Goal: Information Seeking & Learning: Learn about a topic

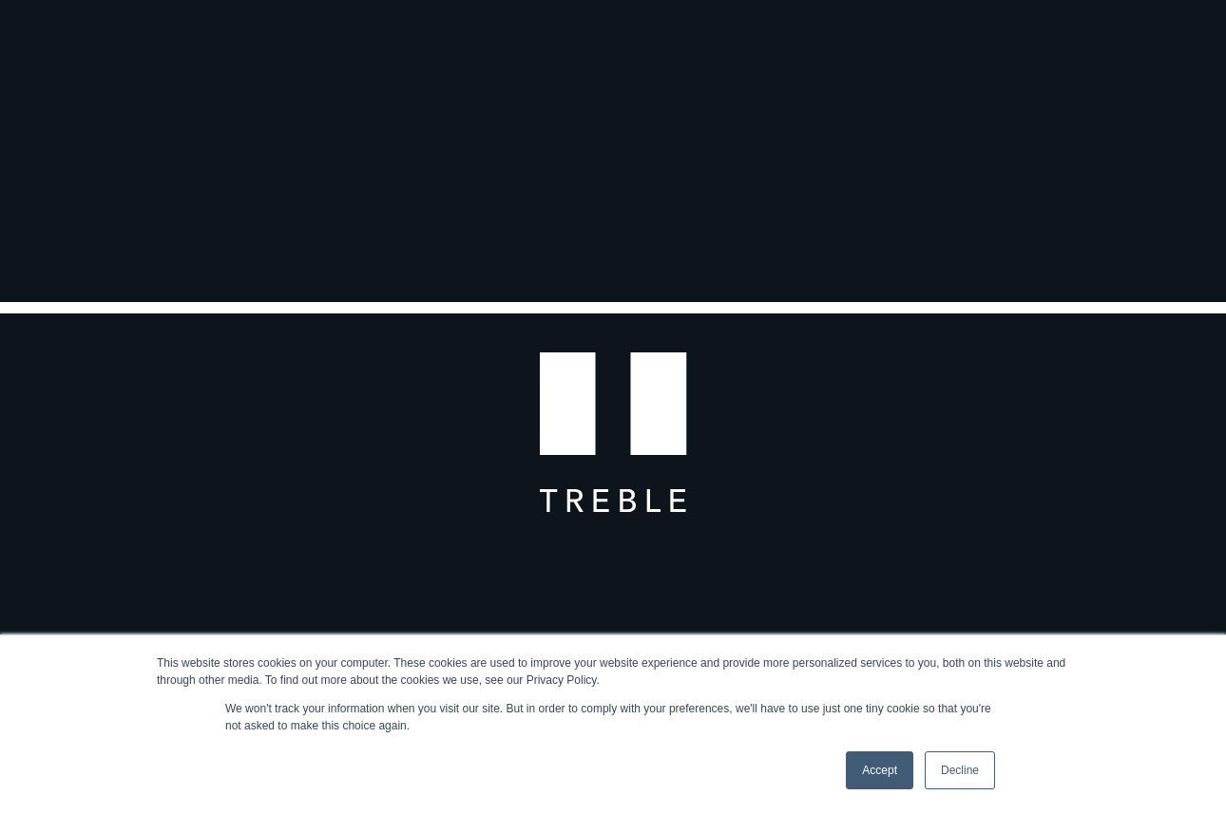
scroll to position [276, 0]
click at [982, 779] on link "Decline" at bounding box center [960, 771] width 70 height 38
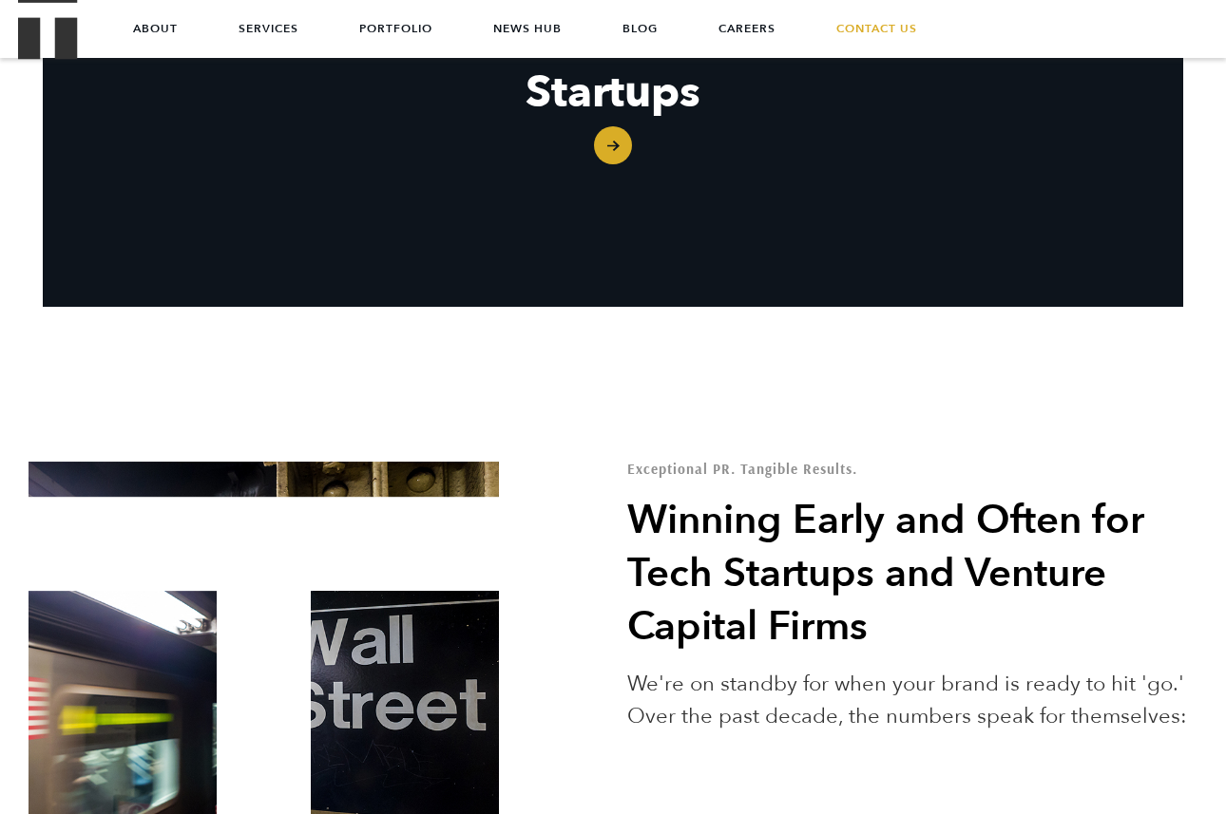
scroll to position [2592, 0]
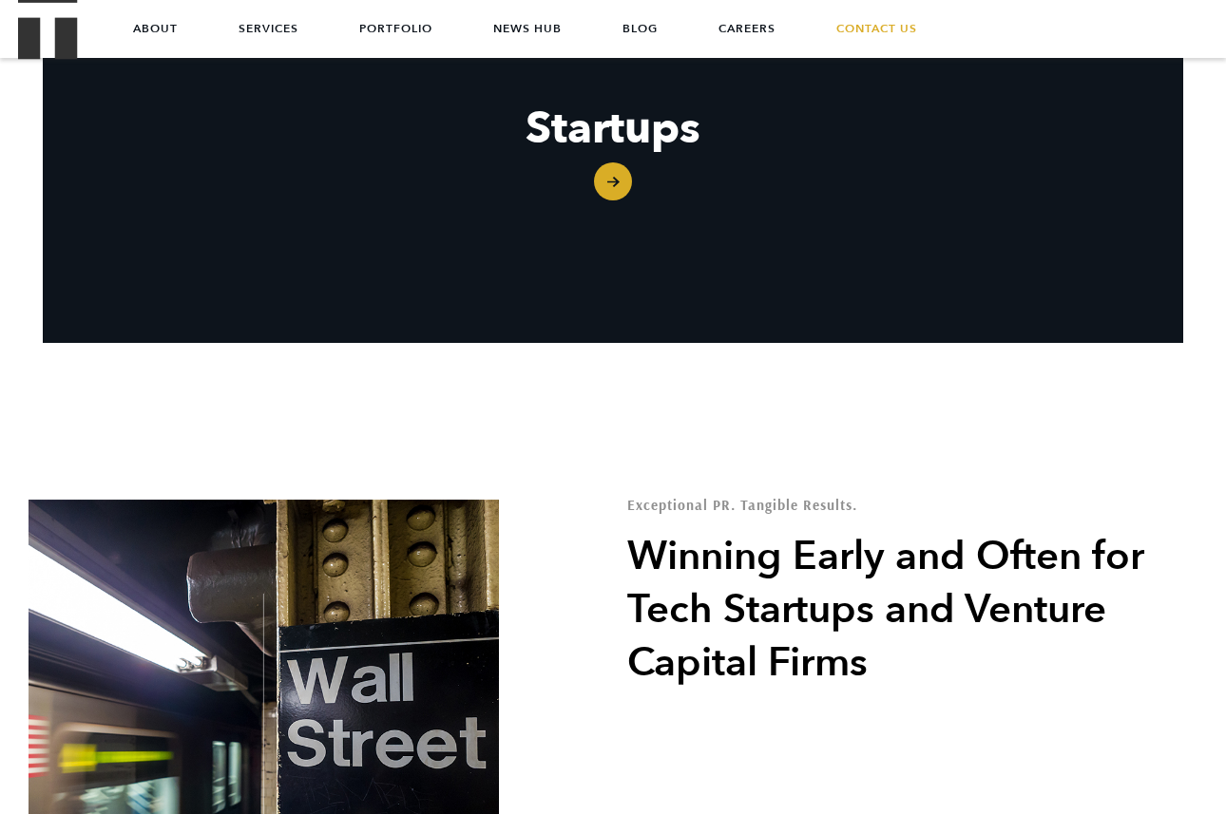
click at [574, 149] on link "Startups" at bounding box center [613, 129] width 1140 height 238
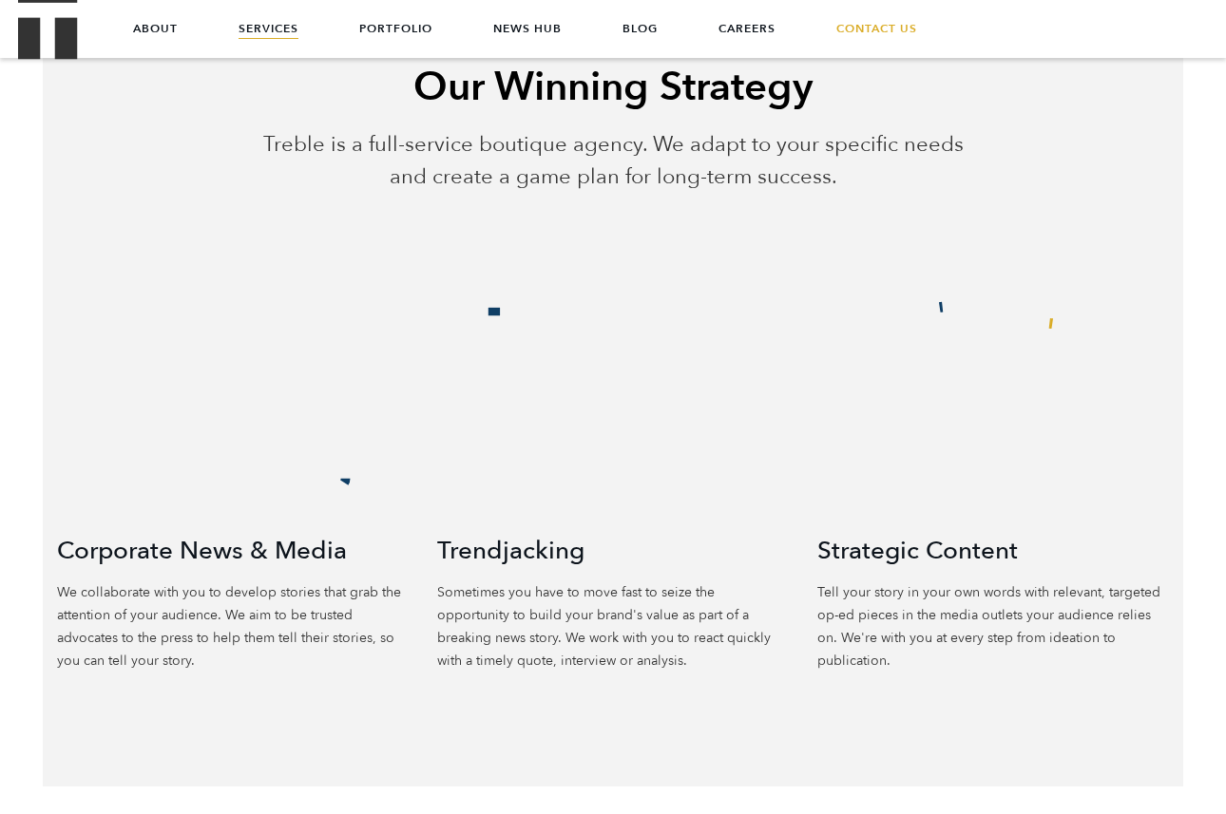
scroll to position [838, 0]
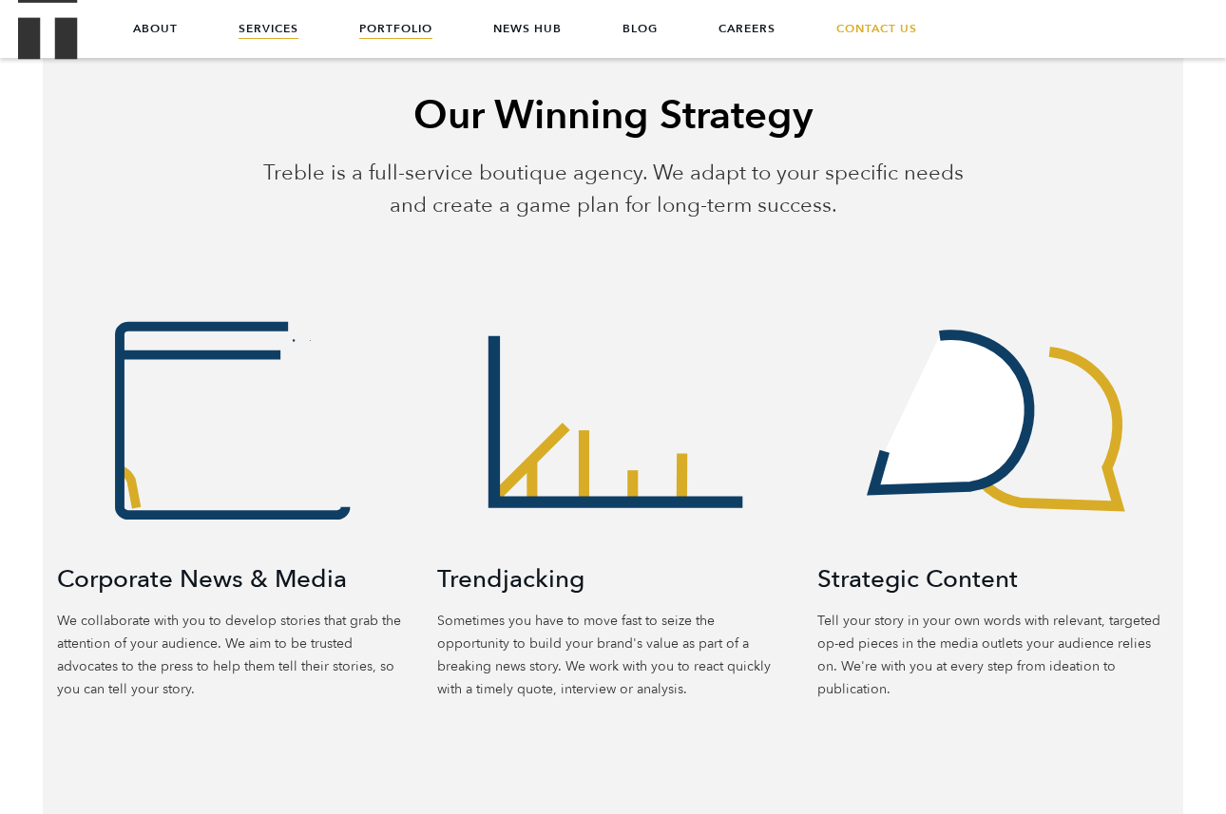
click at [412, 28] on link "Portfolio" at bounding box center [395, 28] width 73 height 57
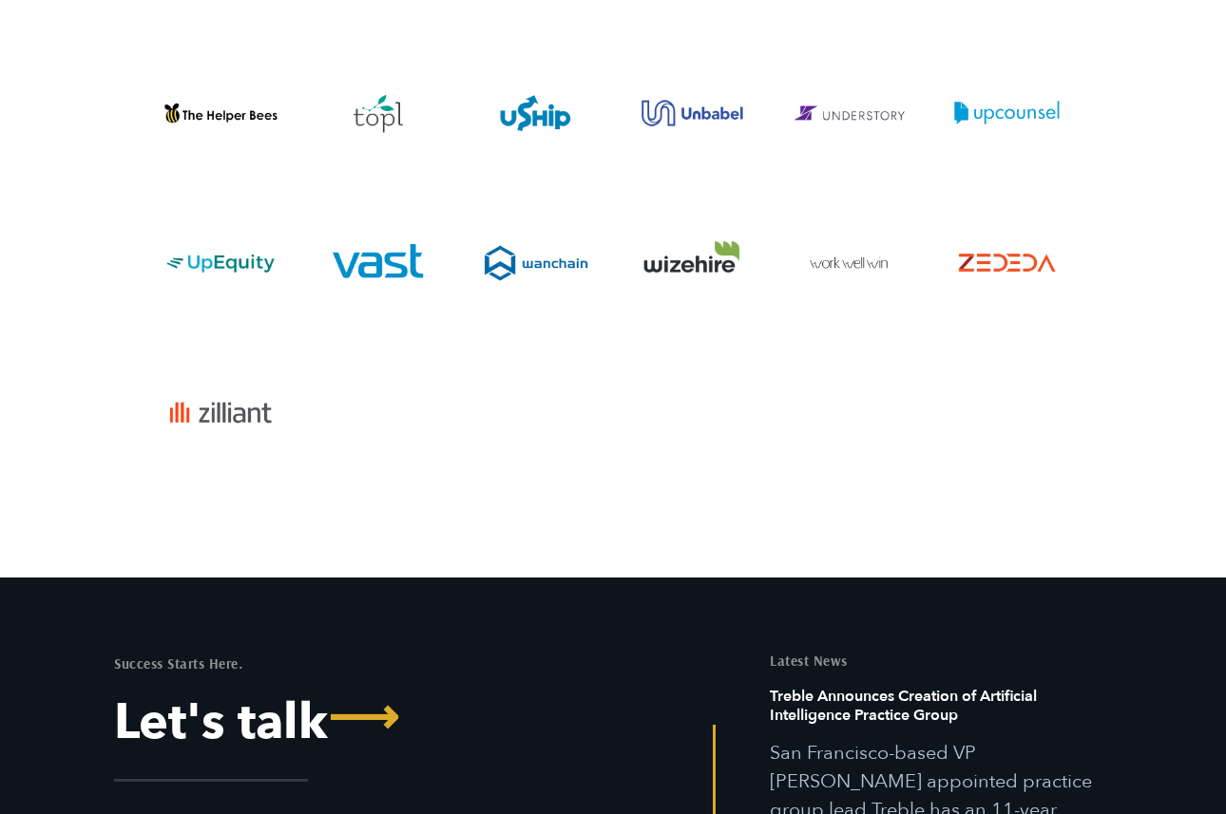
scroll to position [6581, 0]
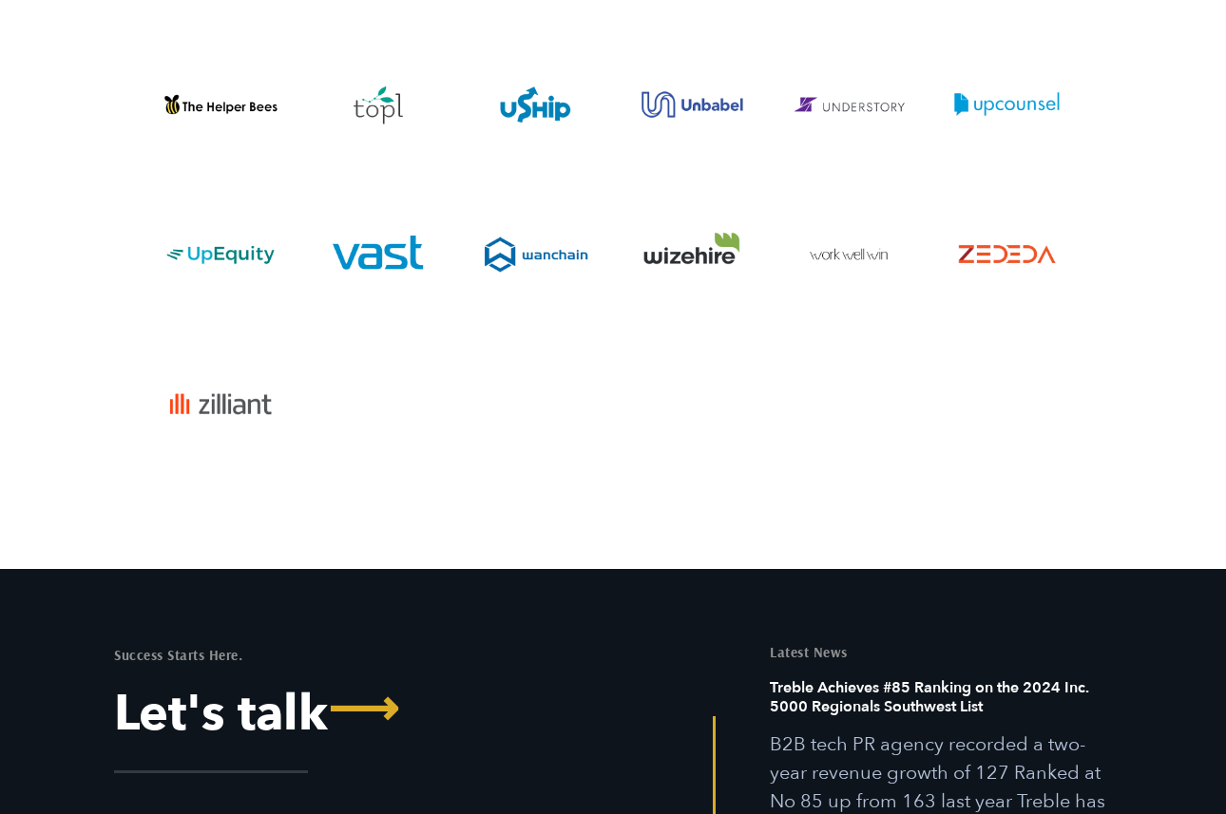
click at [848, 303] on div at bounding box center [848, 297] width 157 height 150
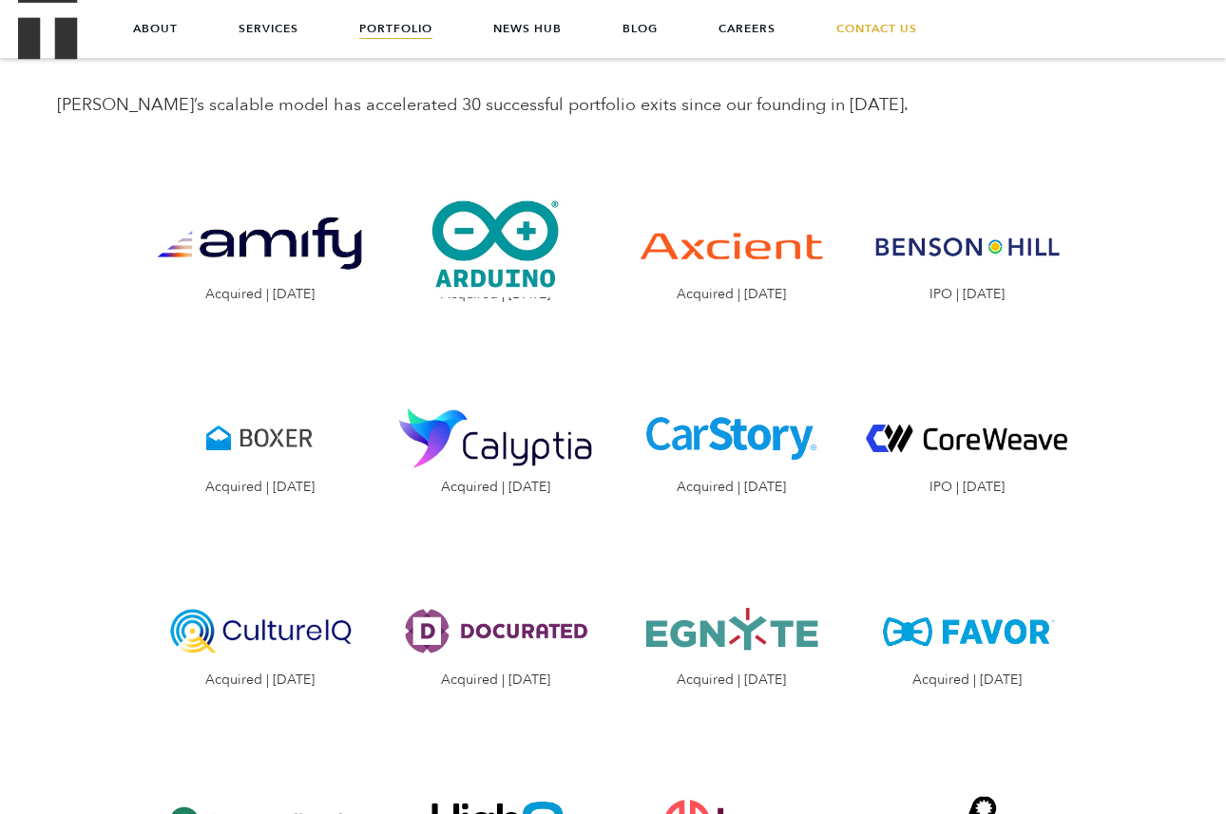
scroll to position [1608, 0]
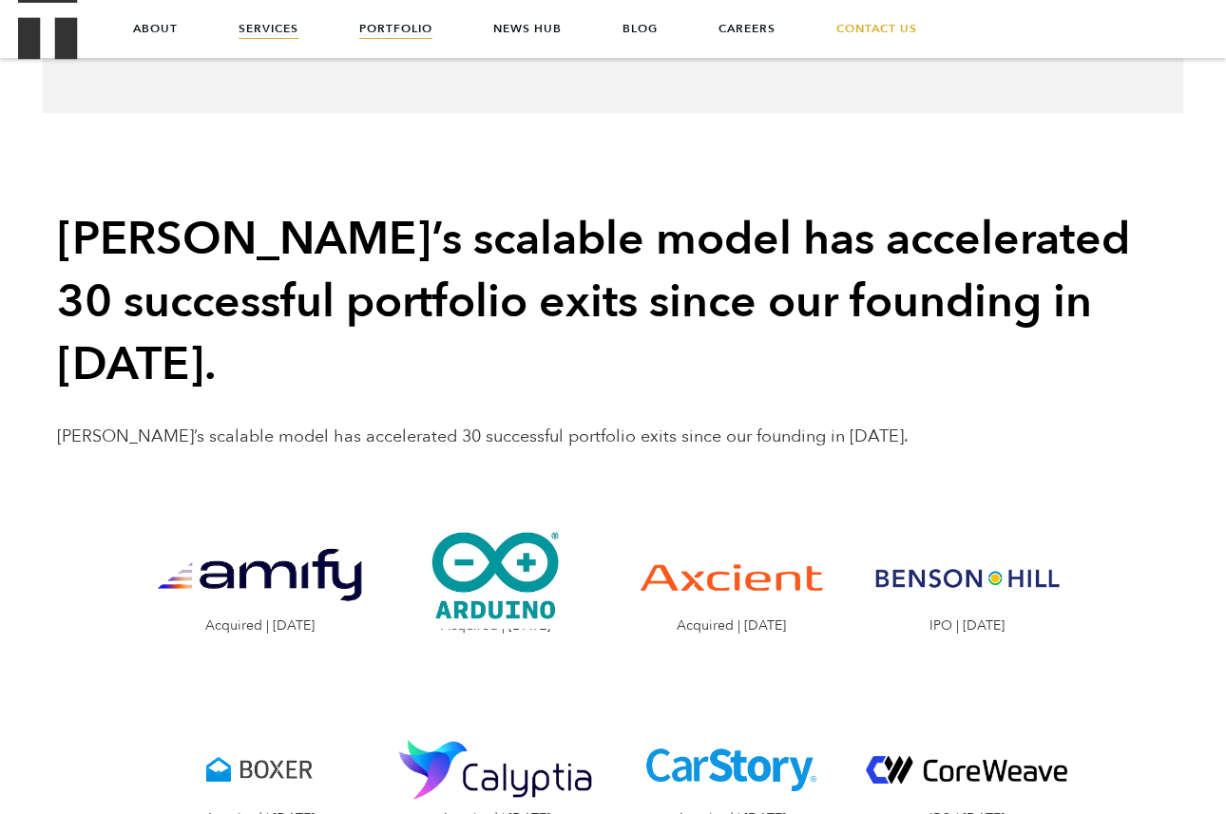
click at [280, 40] on link "Services" at bounding box center [269, 28] width 60 height 57
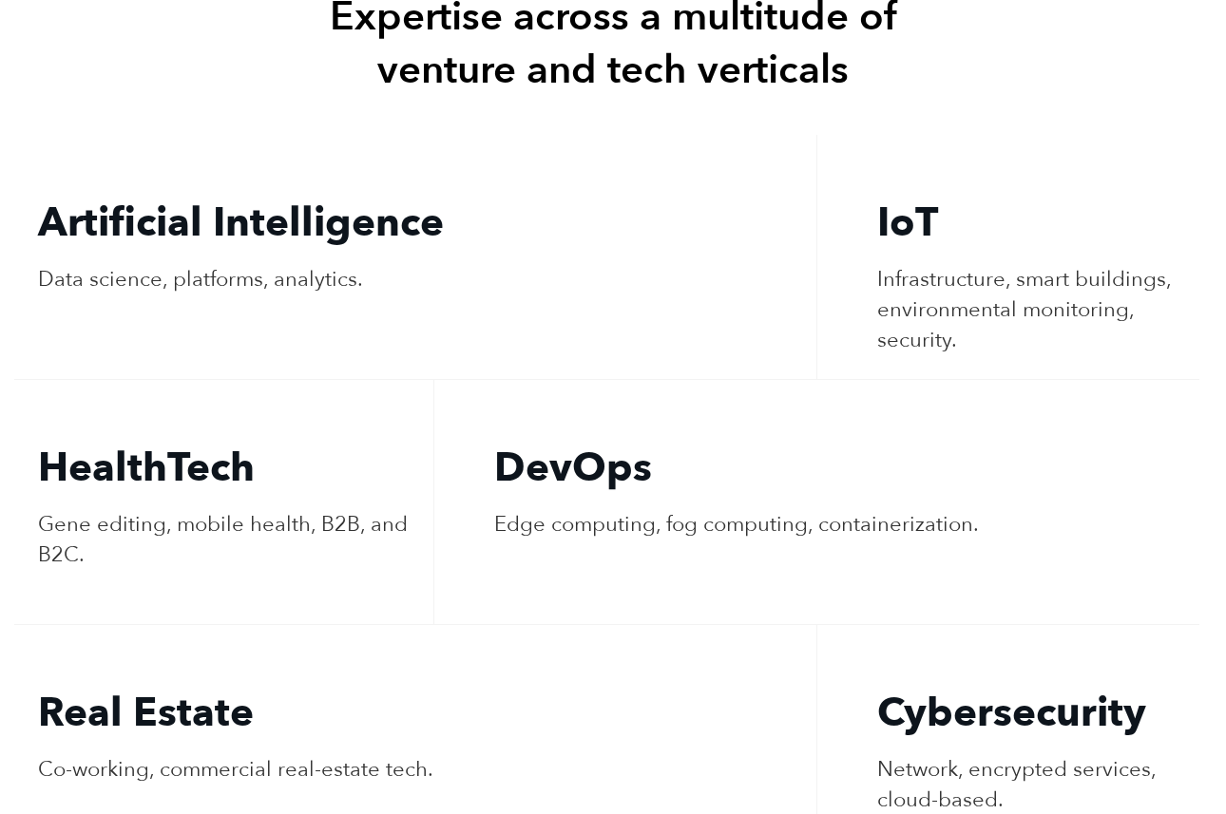
scroll to position [3729, 0]
